Goal: Task Accomplishment & Management: Use online tool/utility

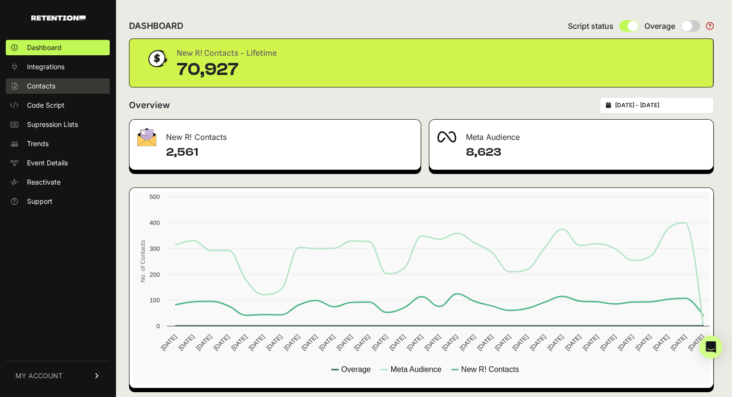
click at [33, 85] on span "Contacts" at bounding box center [41, 86] width 28 height 10
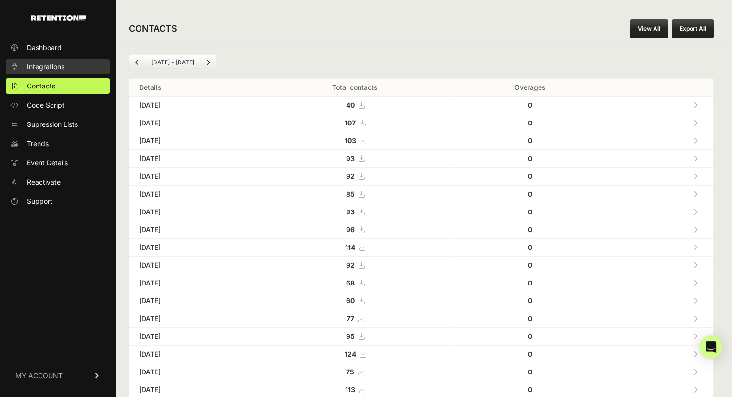
click at [48, 67] on span "Integrations" at bounding box center [46, 67] width 38 height 10
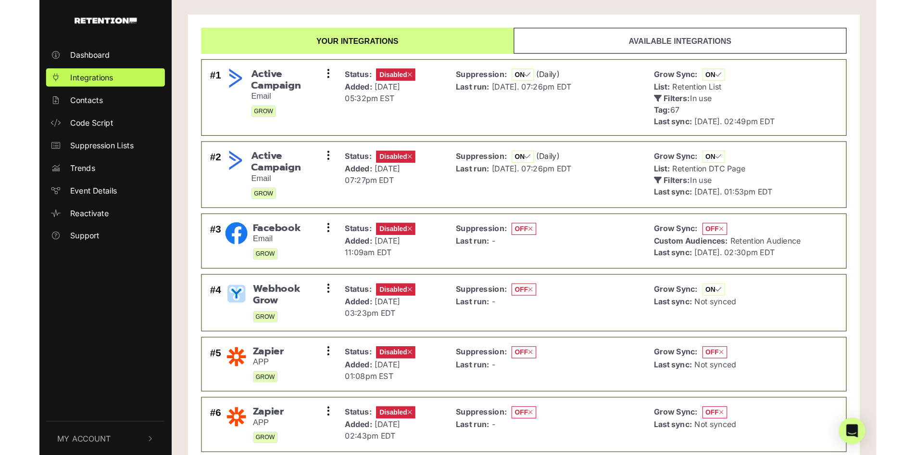
scroll to position [48, 0]
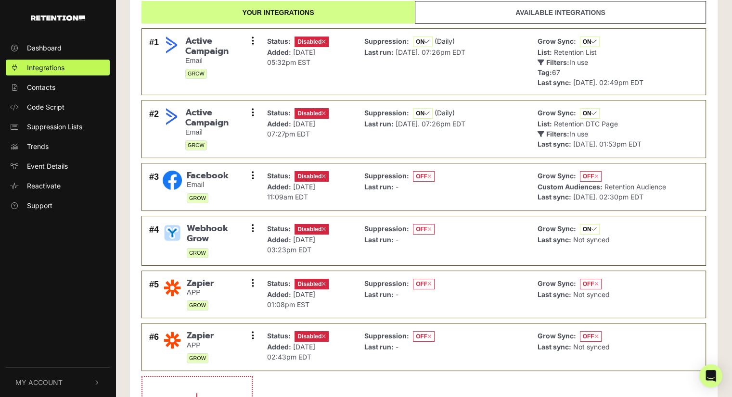
click at [477, 13] on link "Available integrations" at bounding box center [560, 12] width 291 height 23
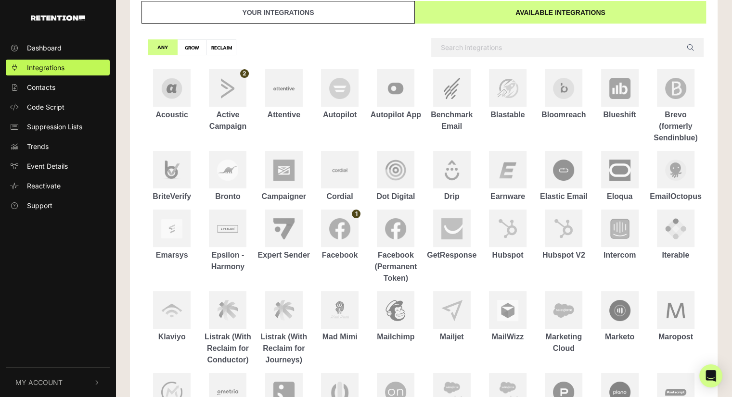
click at [375, 12] on link "Your integrations" at bounding box center [277, 12] width 273 height 23
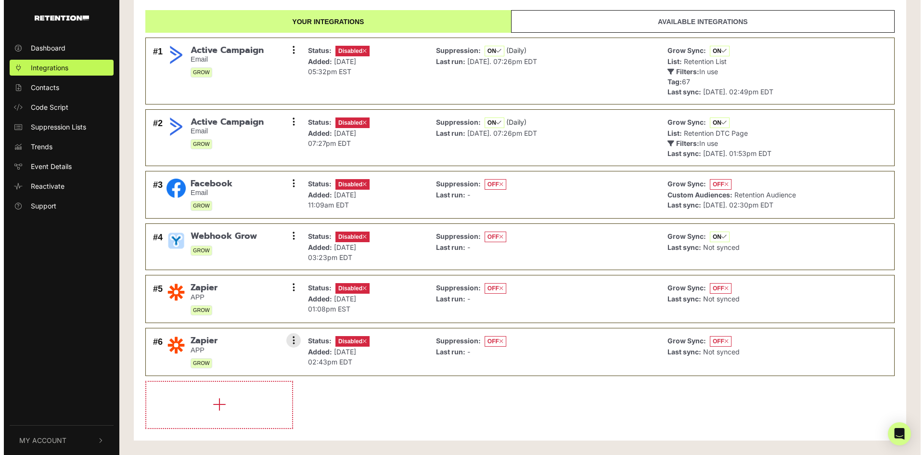
scroll to position [39, 0]
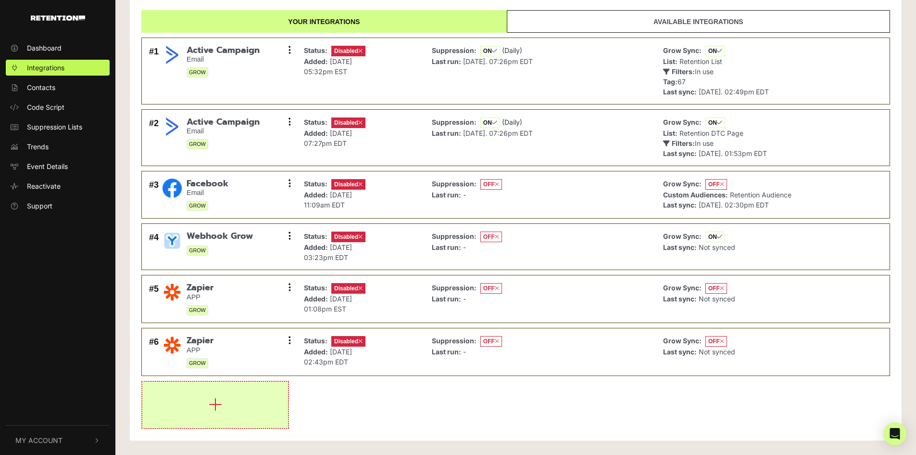
click at [235, 396] on button "button" at bounding box center [215, 404] width 146 height 46
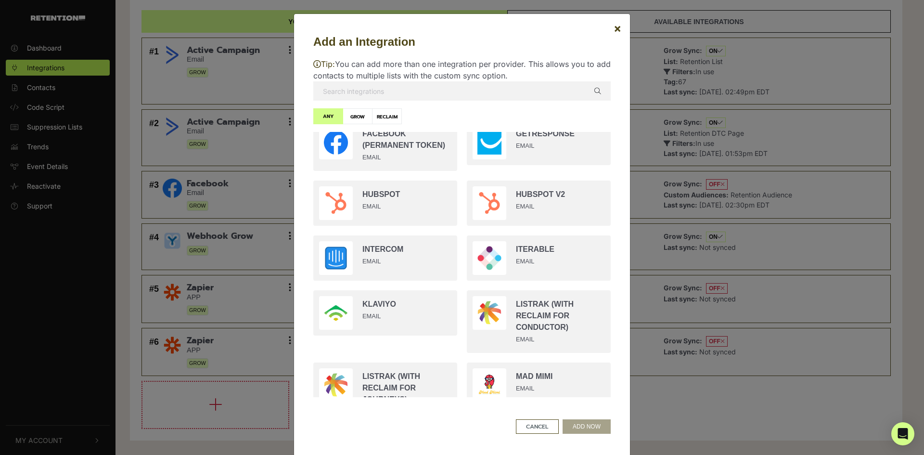
scroll to position [625, 0]
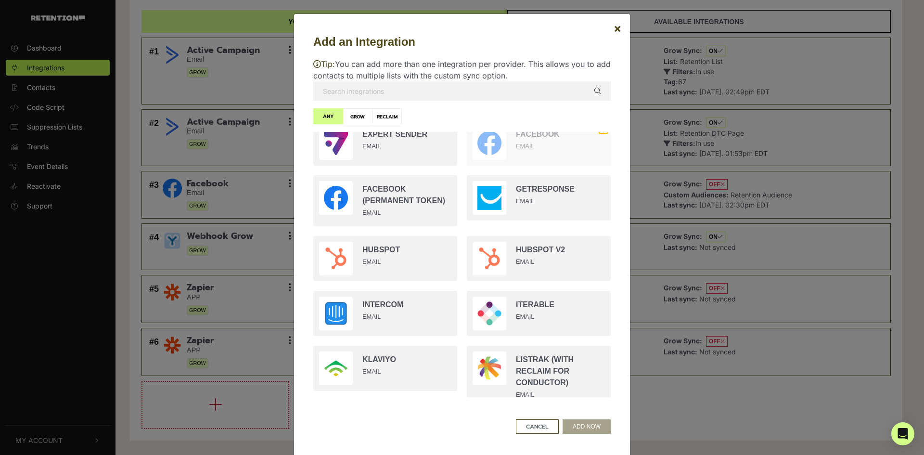
click at [731, 397] on div "Add an Integration × Tip: You can add more than one integration per provider. T…" at bounding box center [462, 227] width 924 height 455
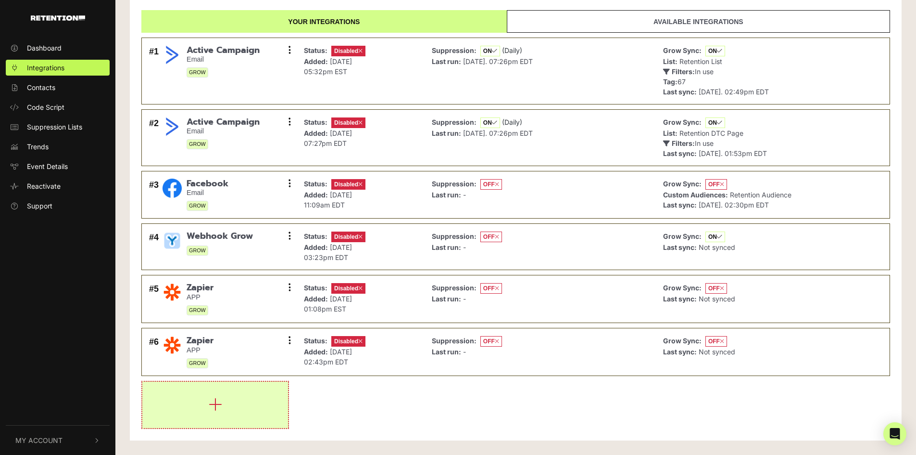
click at [244, 397] on button "button" at bounding box center [215, 404] width 146 height 46
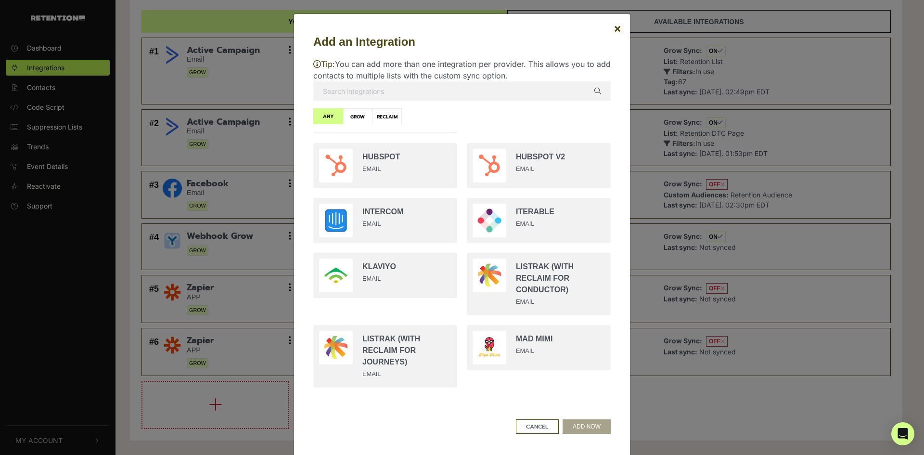
scroll to position [722, 0]
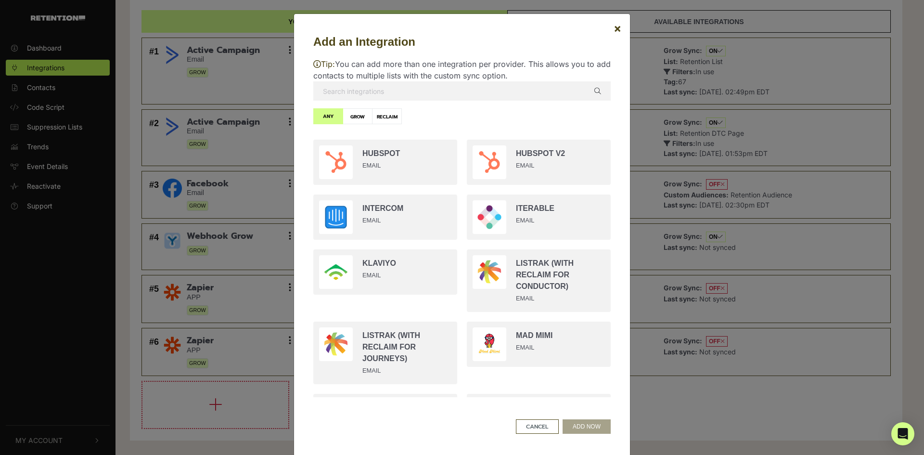
click at [522, 134] on ul "Acoustic EMAIL Active Campaign EMAIL Attentive EMAIL Autopilot EMAIL Autopilot …" at bounding box center [461, 264] width 307 height 265
click at [518, 163] on input "radio" at bounding box center [538, 162] width 153 height 55
radio input "true"
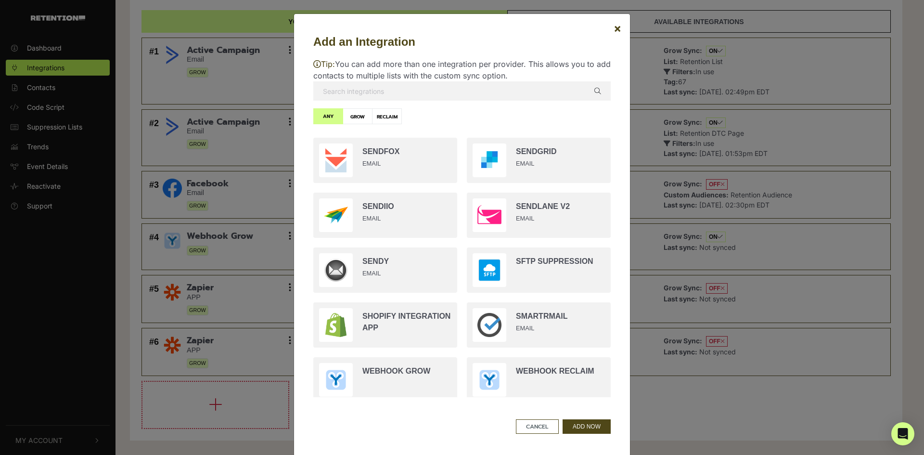
scroll to position [1755, 0]
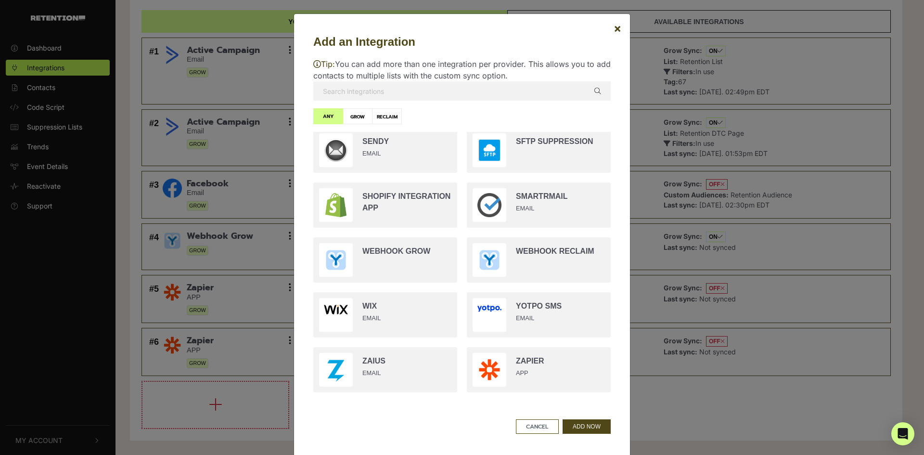
click at [589, 397] on div "Add an Integration × Tip: You can add more than one integration per provider. T…" at bounding box center [461, 235] width 297 height 404
click at [587, 397] on button "ADD NOW" at bounding box center [586, 426] width 48 height 14
